Goal: Information Seeking & Learning: Learn about a topic

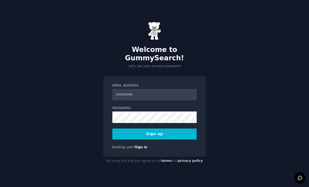
click at [166, 100] on input "Email Address" at bounding box center [154, 95] width 84 height 12
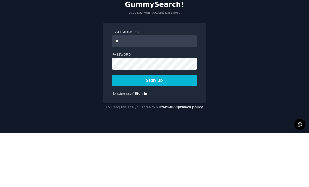
type input "***"
type input "**********"
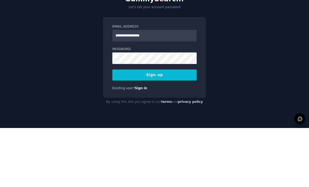
click at [179, 128] on button "Sign up" at bounding box center [154, 133] width 84 height 11
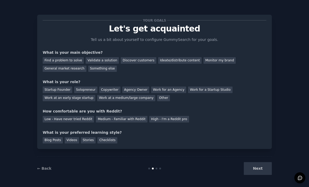
click at [68, 63] on div "Find a problem to solve" at bounding box center [63, 60] width 41 height 7
click at [103, 58] on div "Validate a solution" at bounding box center [102, 60] width 33 height 7
click at [73, 60] on div "Find a problem to solve" at bounding box center [63, 60] width 41 height 7
click at [63, 90] on div "Startup Founder" at bounding box center [58, 90] width 30 height 7
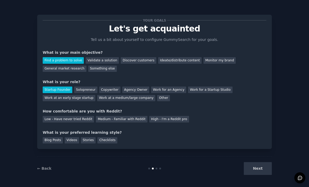
click at [107, 119] on div "Medium - Familiar with Reddit" at bounding box center [121, 119] width 51 height 7
click at [111, 137] on div "Checklists" at bounding box center [108, 140] width 20 height 7
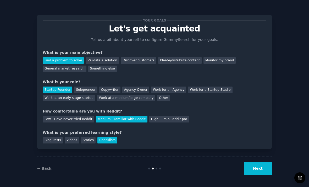
click at [57, 137] on div "Blog Posts" at bounding box center [53, 140] width 20 height 7
click at [109, 137] on div "Checklists" at bounding box center [108, 140] width 20 height 7
click at [268, 169] on button "Next" at bounding box center [258, 168] width 28 height 13
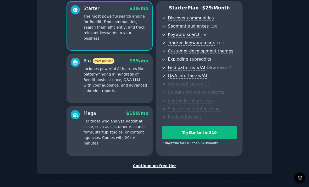
click at [153, 163] on div "Continue on free tier" at bounding box center [155, 166] width 224 height 6
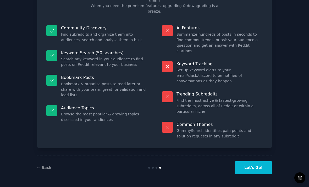
scroll to position [1, 0]
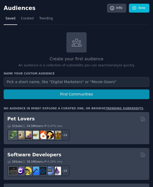
click at [50, 16] on span "Trending" at bounding box center [46, 18] width 14 height 5
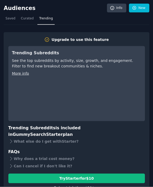
click at [27, 19] on span "Curated" at bounding box center [27, 18] width 13 height 5
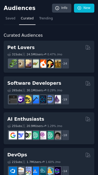
click at [11, 21] on link "Saved" at bounding box center [11, 19] width 14 height 11
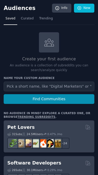
click at [57, 83] on input "text" at bounding box center [49, 87] width 91 height 10
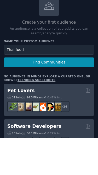
type input "Thai food"
click at [83, 94] on button "Find Communities" at bounding box center [49, 99] width 91 height 10
